Goal: Task Accomplishment & Management: Use online tool/utility

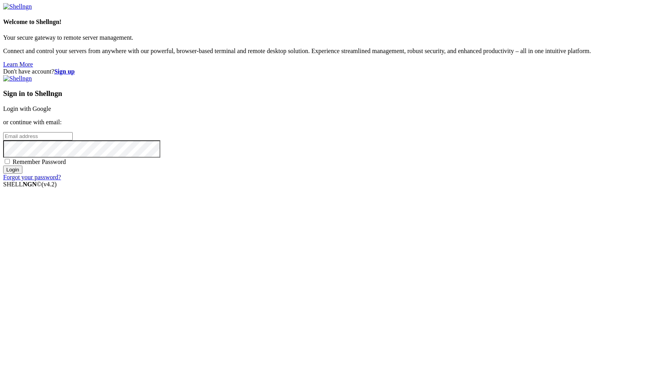
type input "root"
click at [51, 112] on link "Login with Google" at bounding box center [27, 108] width 48 height 7
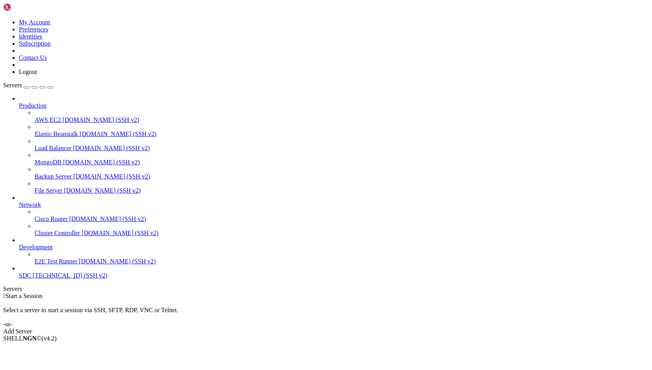
click at [37, 279] on span "[TECHNICAL_ID] (SSH v2)" at bounding box center [70, 275] width 75 height 7
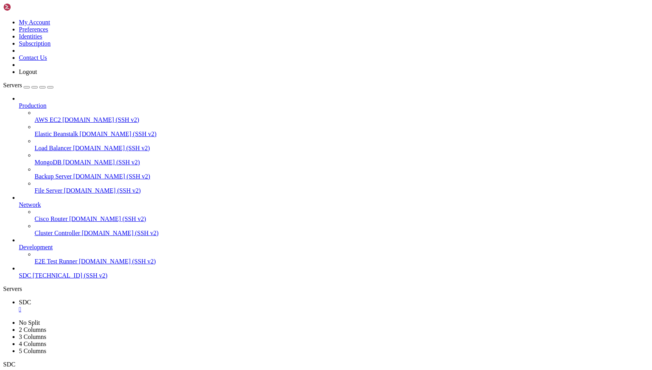
click at [131, 306] on div "" at bounding box center [334, 309] width 630 height 7
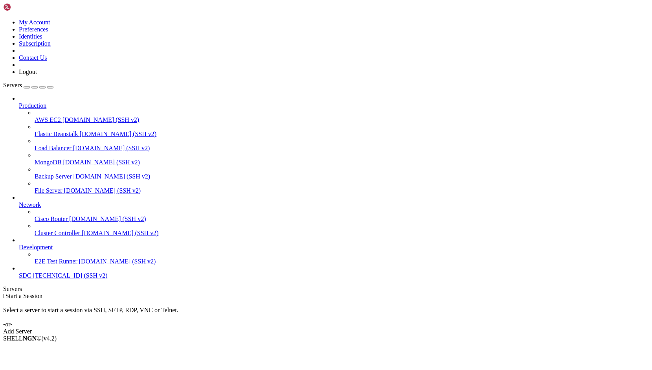
click at [46, 279] on link "SDC [TECHNICAL_ID] (SSH v2)" at bounding box center [334, 275] width 630 height 7
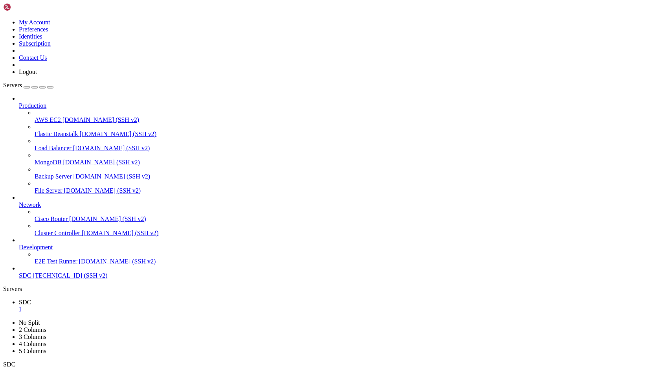
click at [130, 306] on div "" at bounding box center [334, 309] width 630 height 7
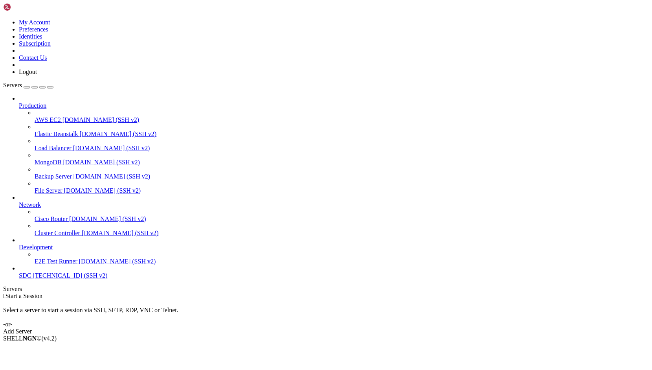
click at [31, 279] on span "SDC" at bounding box center [25, 275] width 12 height 7
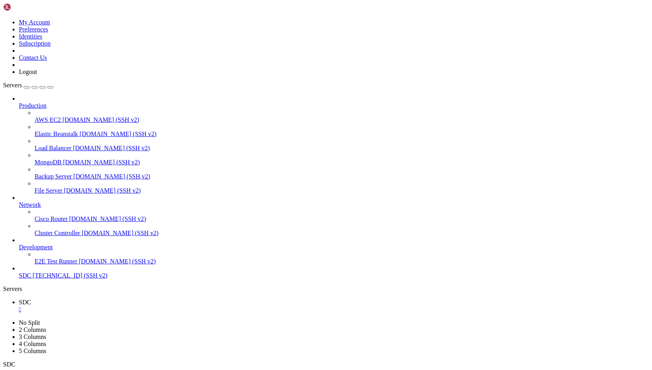
scroll to position [2946, 0]
click at [59, 279] on span "[TECHNICAL_ID] (SSH v2)" at bounding box center [70, 275] width 75 height 7
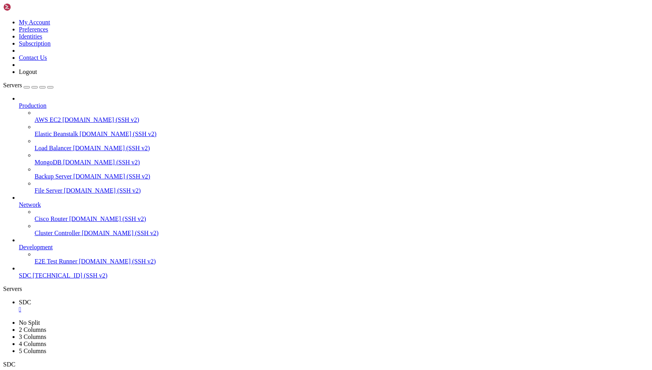
click at [59, 279] on span "[TECHNICAL_ID] (SSH v2)" at bounding box center [70, 275] width 75 height 7
click at [28, 279] on span "SDC" at bounding box center [25, 275] width 12 height 7
